Goal: Information Seeking & Learning: Learn about a topic

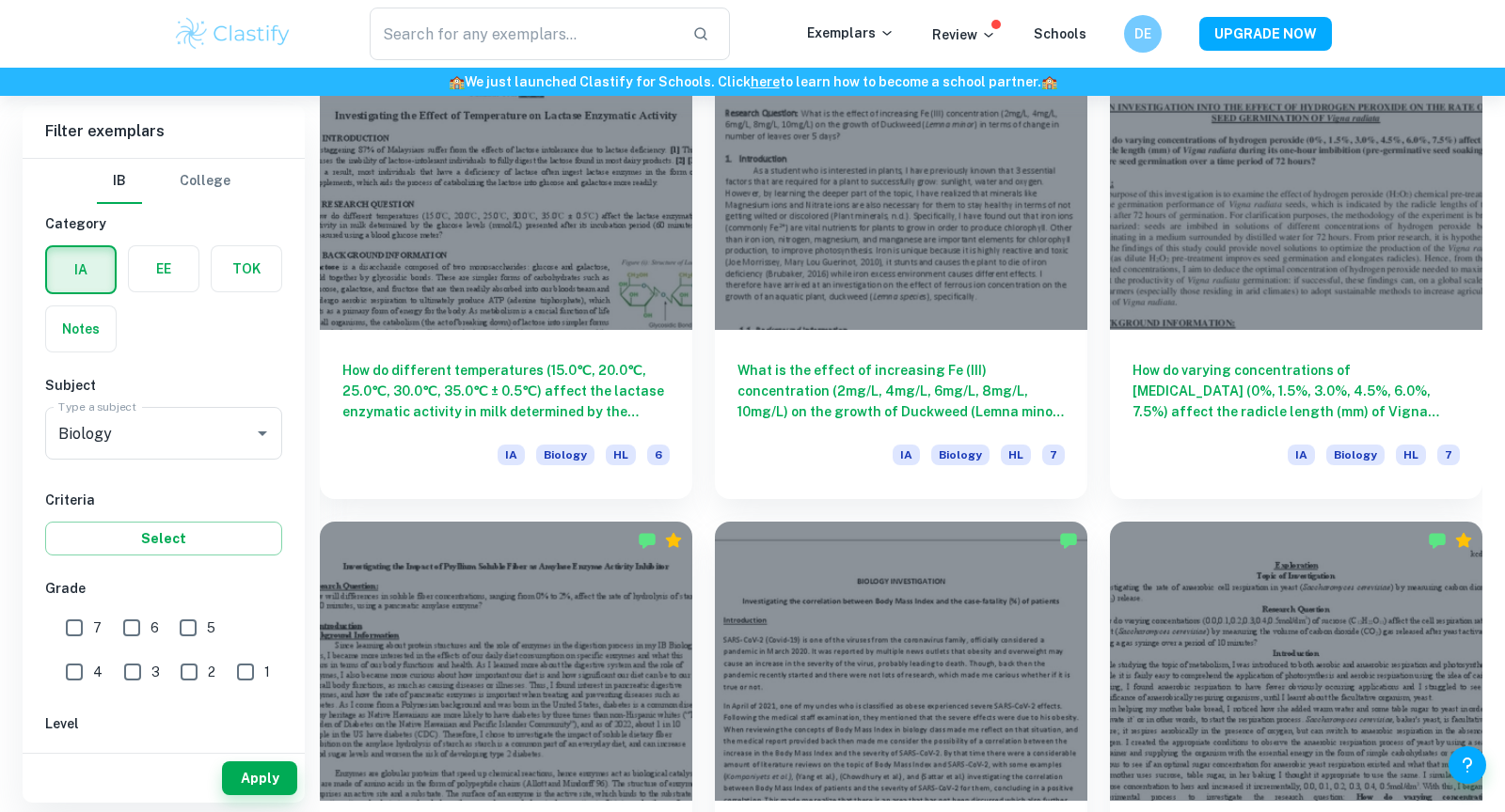
scroll to position [7019, 0]
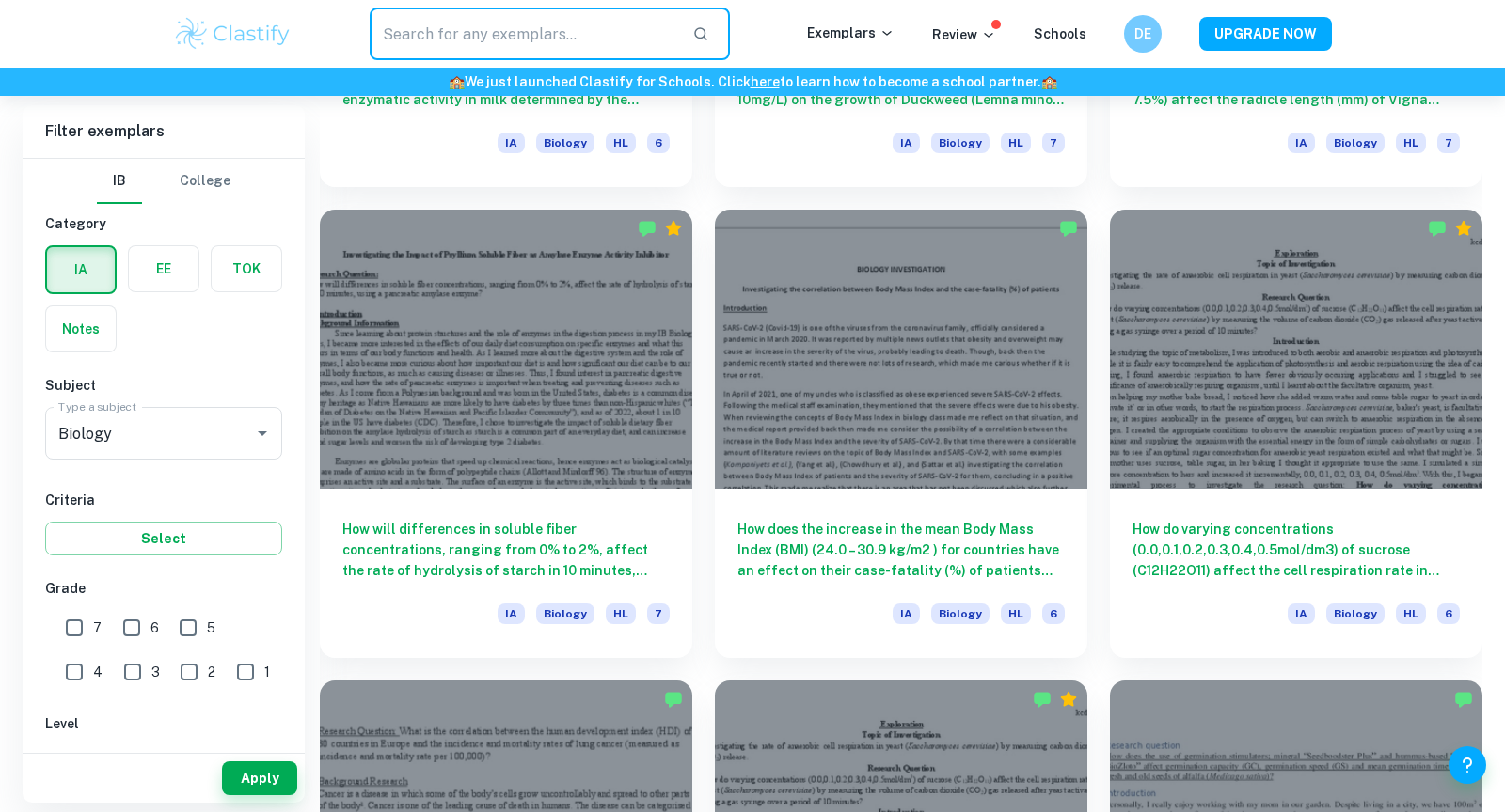
click at [516, 35] on input "text" at bounding box center [524, 34] width 308 height 52
type input "yeast"
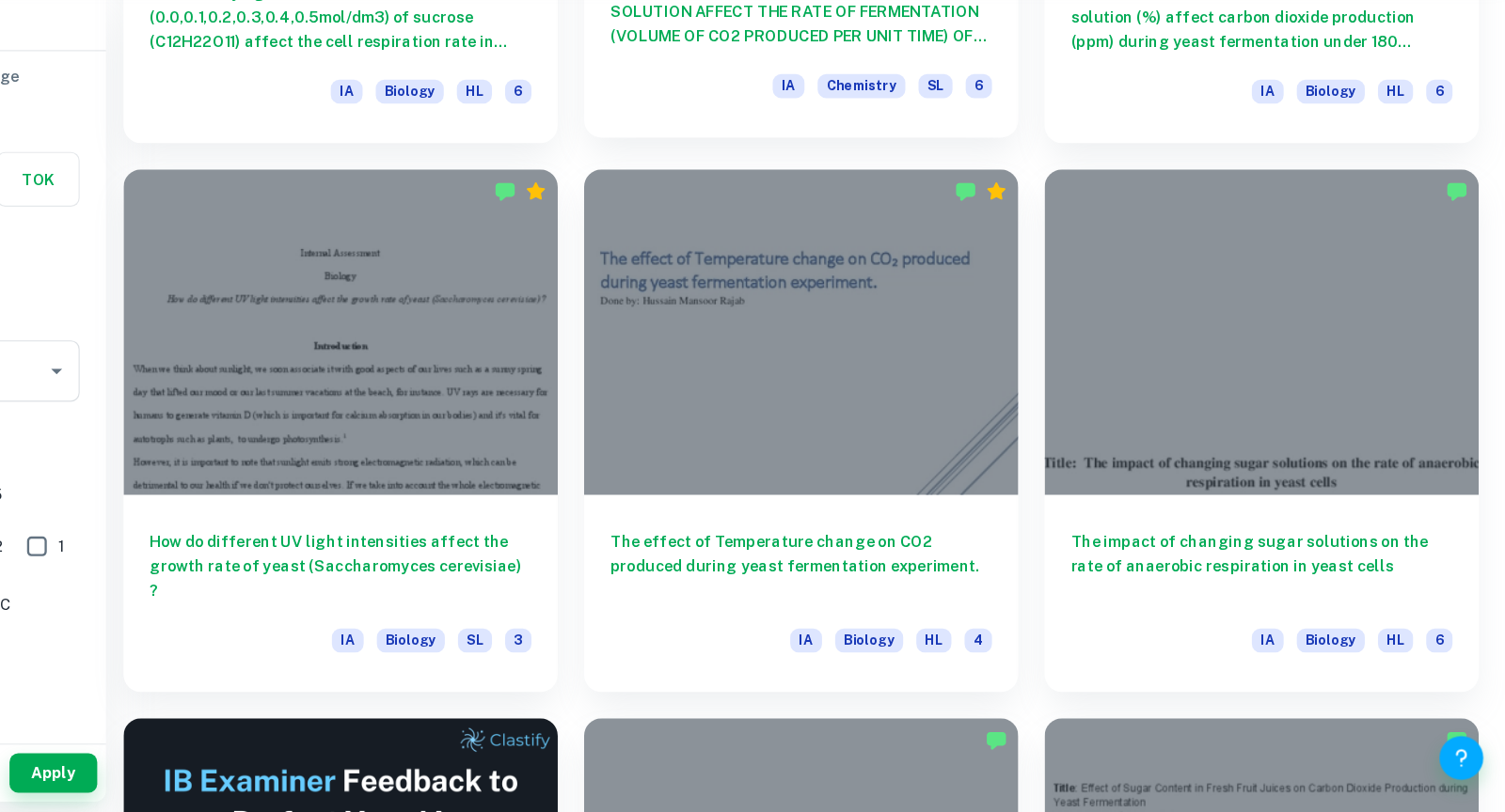
scroll to position [2763, 0]
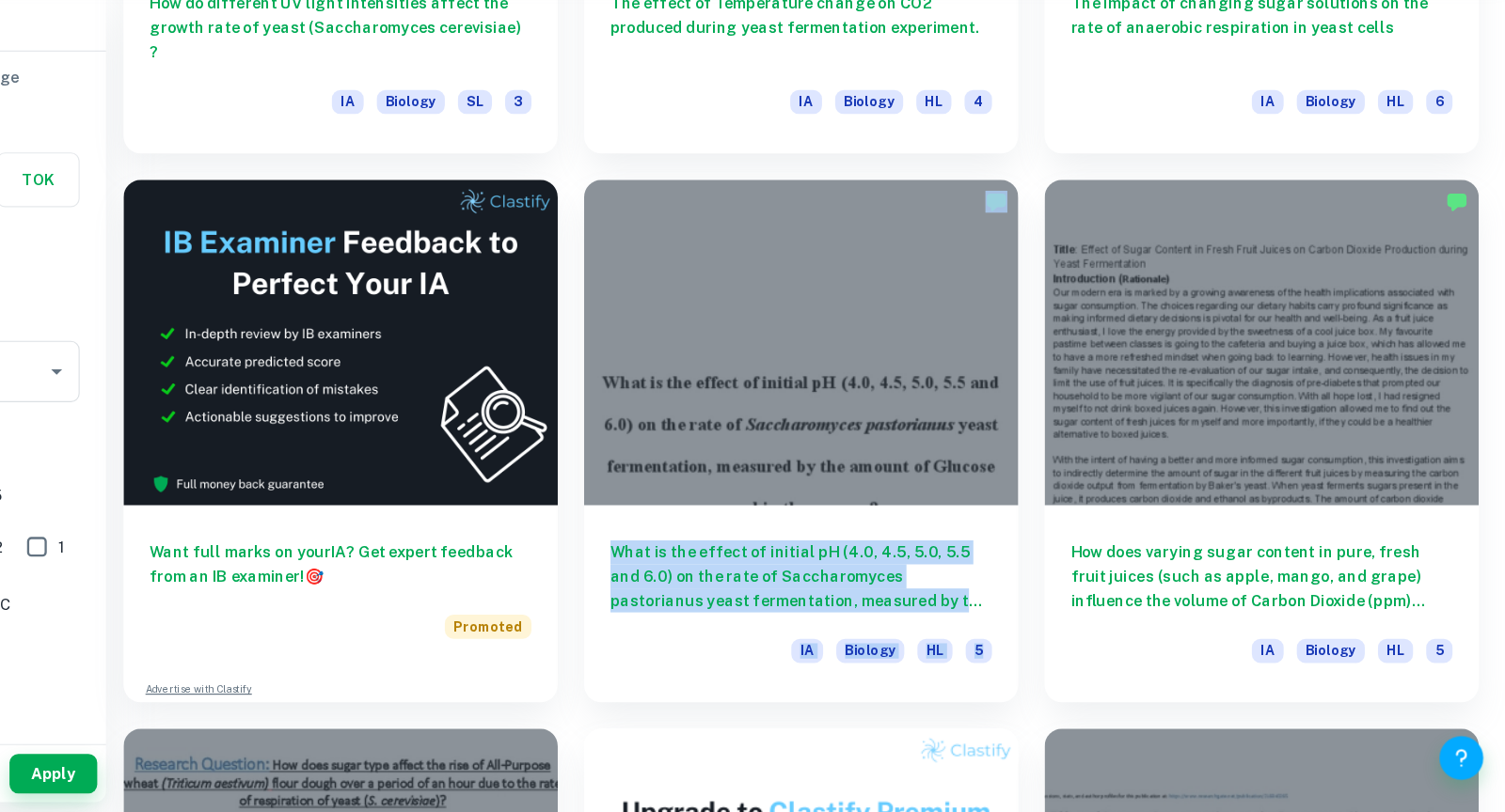
drag, startPoint x: 1091, startPoint y: 250, endPoint x: 703, endPoint y: 274, distance: 388.7
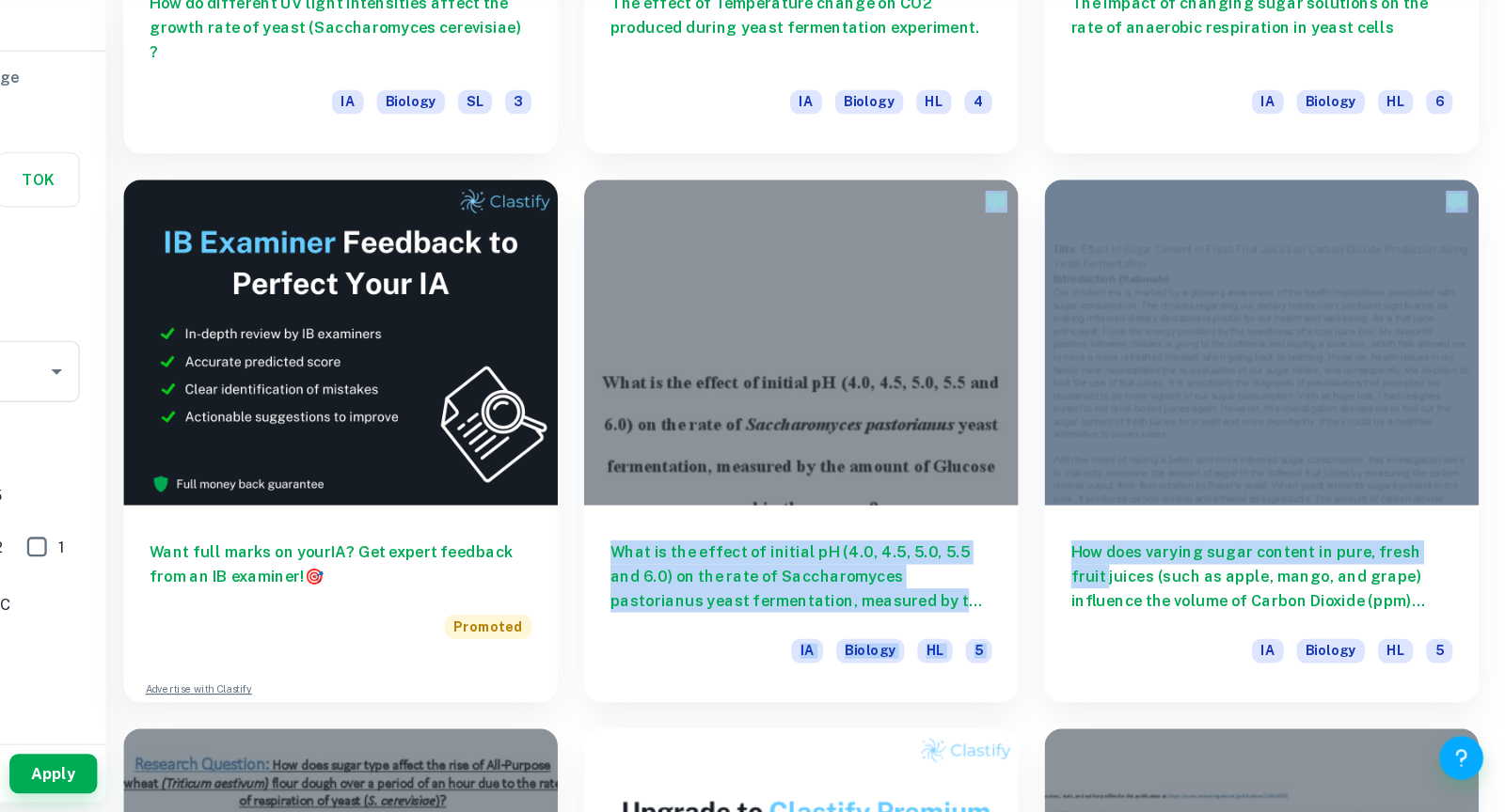
drag, startPoint x: 703, startPoint y: 270, endPoint x: 1108, endPoint y: 618, distance: 534.0
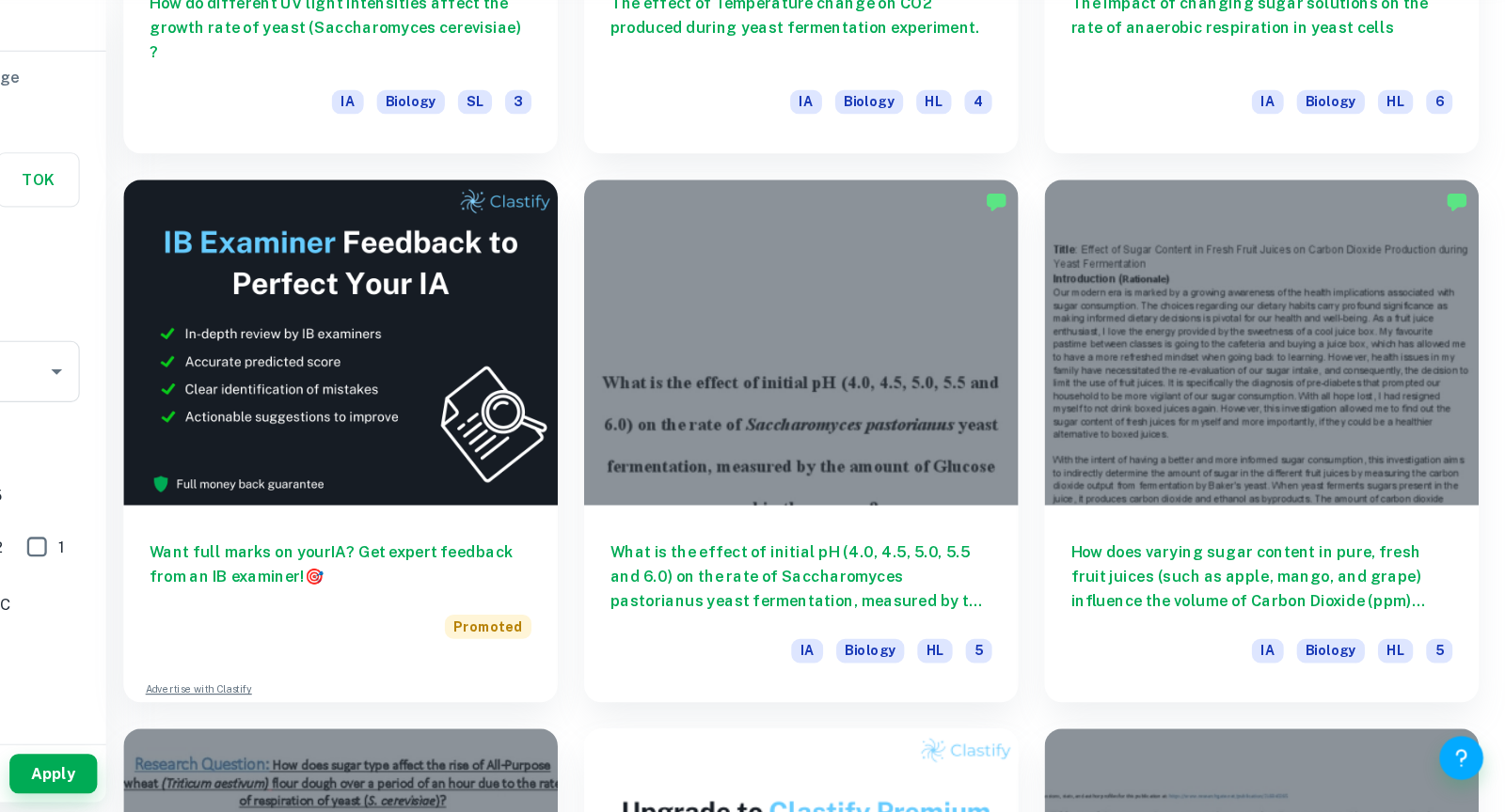
click at [1108, 620] on div "How does varying sugar content in pure, fresh fruit juices (such as apple, mang…" at bounding box center [1285, 481] width 395 height 471
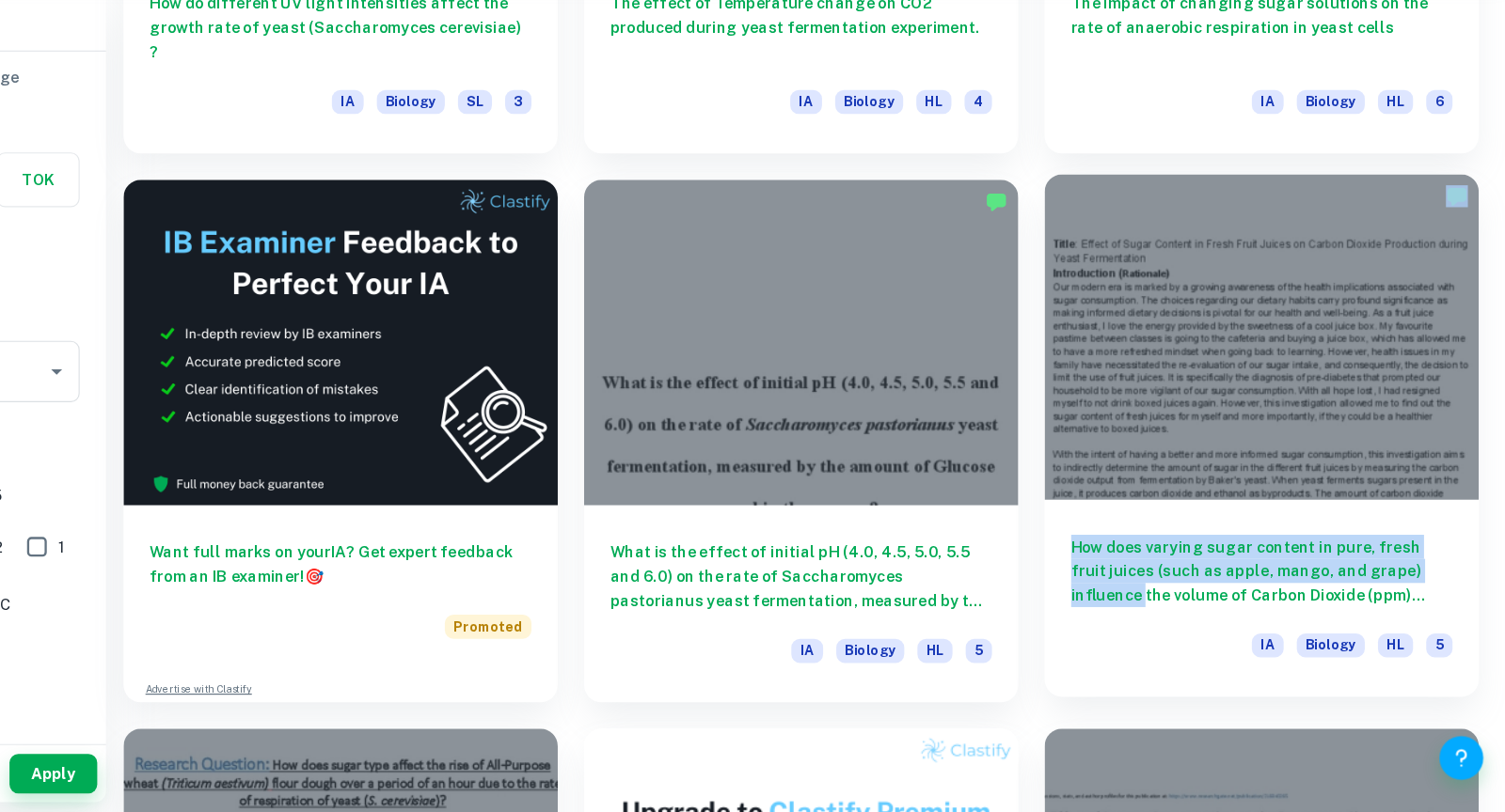
drag, startPoint x: 1106, startPoint y: 625, endPoint x: 1450, endPoint y: 527, distance: 357.7
click at [1450, 527] on div "How does varying sugar content in pure, fresh fruit juices (such as apple, mang…" at bounding box center [1285, 481] width 395 height 471
click at [1478, 641] on div "How does varying sugar content in pure, fresh fruit juices (such as apple, mang…" at bounding box center [1296, 628] width 372 height 170
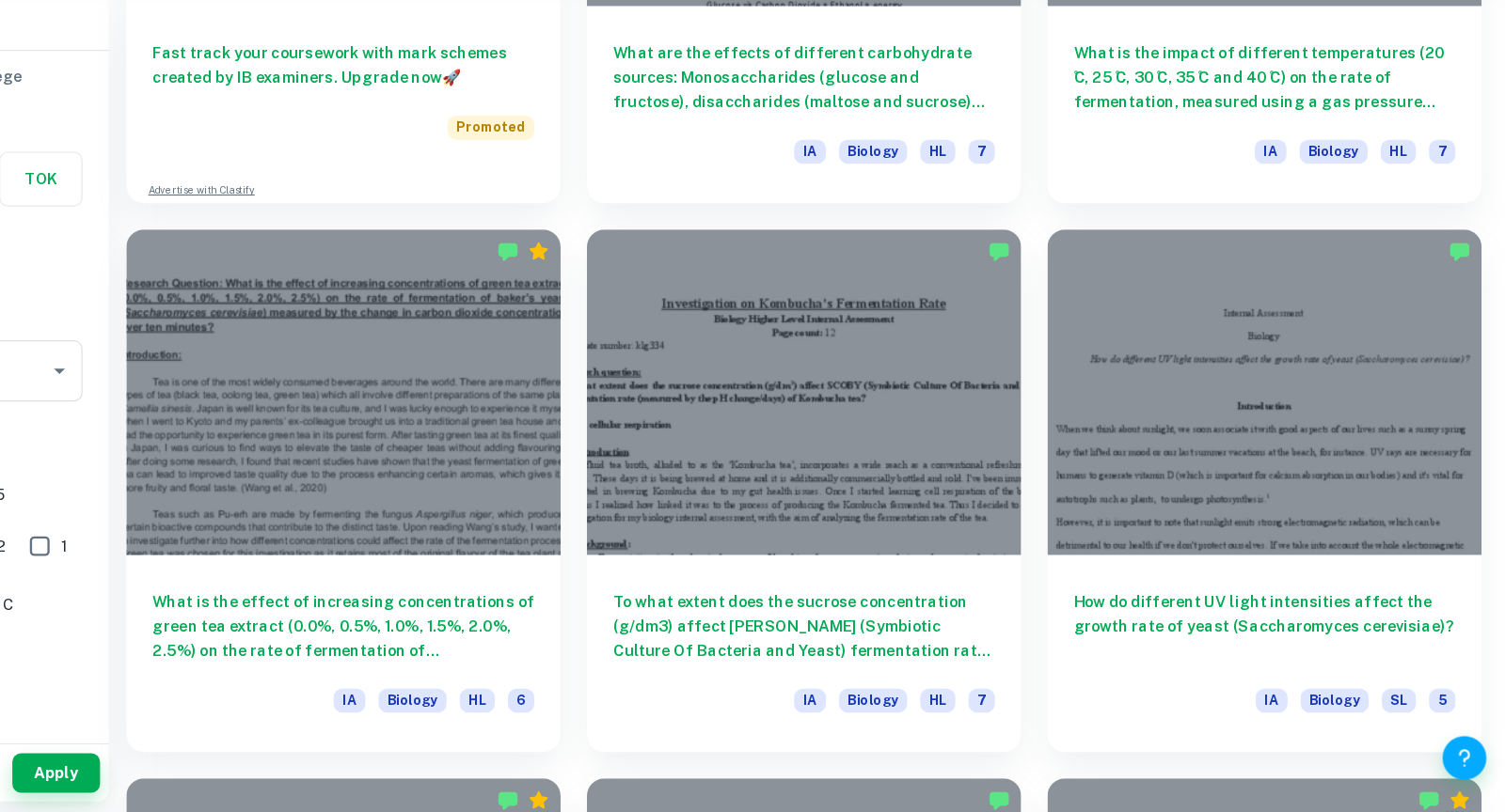
scroll to position [1309, 0]
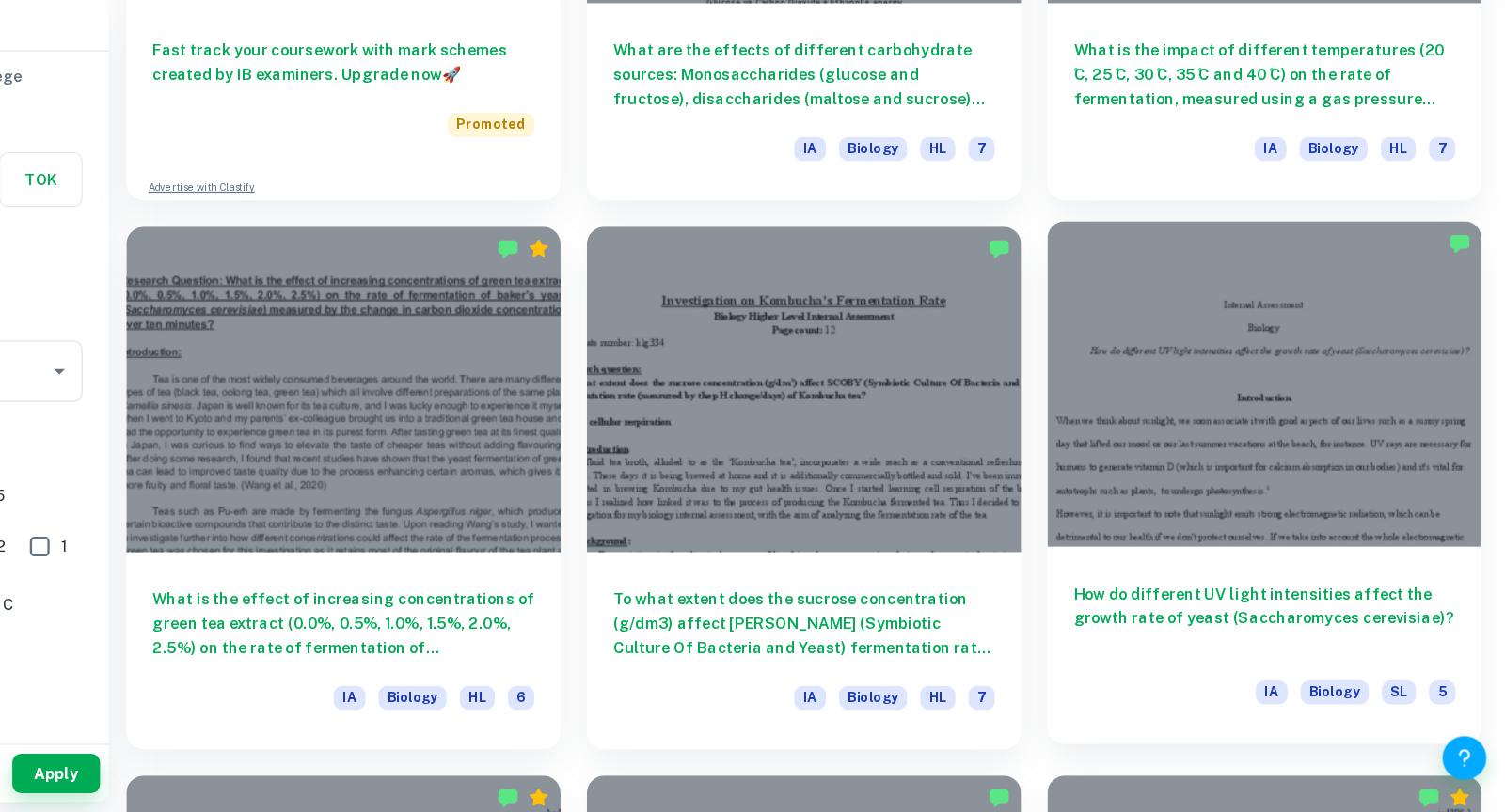
click at [1367, 446] on div at bounding box center [1296, 444] width 372 height 279
